Goal: Go to known website: Access a specific website the user already knows

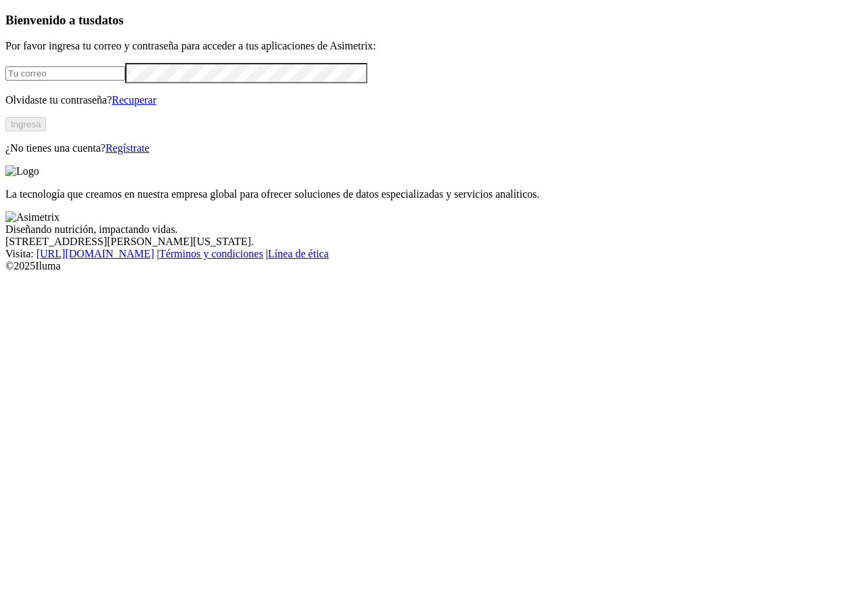
click at [91, 81] on input "email" at bounding box center [65, 73] width 120 height 14
type input "[EMAIL_ADDRESS][DOMAIN_NAME]"
click input "submit" at bounding box center [0, 0] width 0 height 0
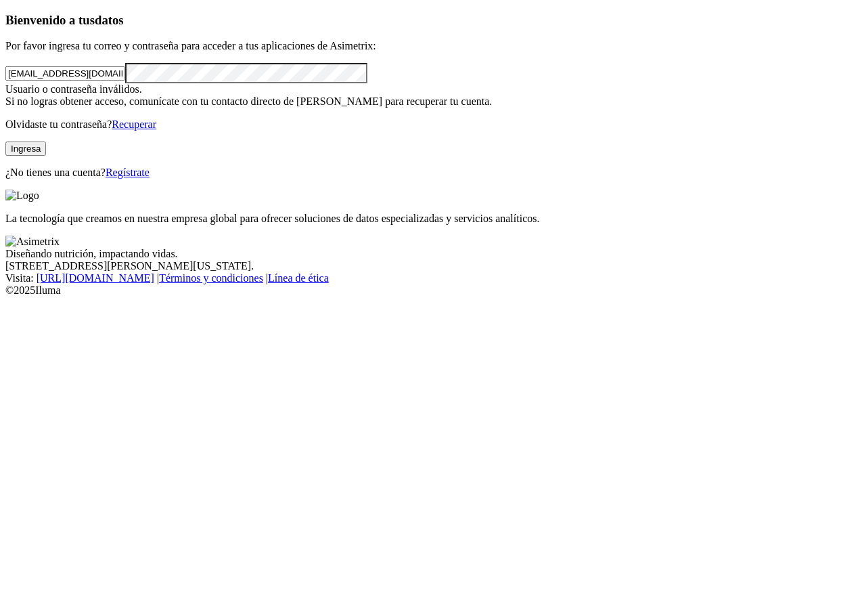
click at [62, 83] on form "[EMAIL_ADDRESS][DOMAIN_NAME]" at bounding box center [432, 73] width 855 height 20
drag, startPoint x: 158, startPoint y: 182, endPoint x: 45, endPoint y: 208, distance: 115.9
click at [45, 179] on div "Bienvenido a tus datos Por favor ingresa tu correo y contraseña para acceder a …" at bounding box center [432, 96] width 855 height 166
click input "submit" at bounding box center [0, 0] width 0 height 0
